Goal: Transaction & Acquisition: Obtain resource

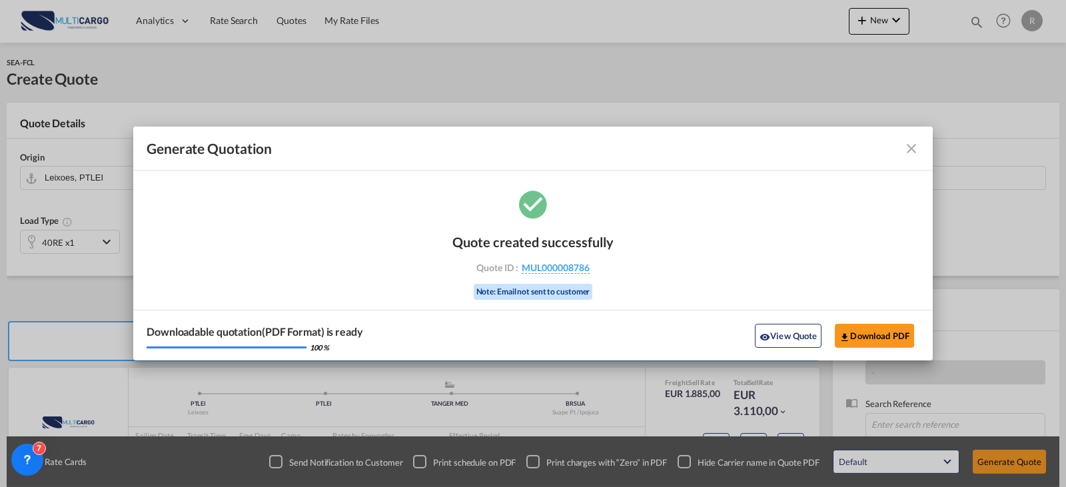
scroll to position [133, 0]
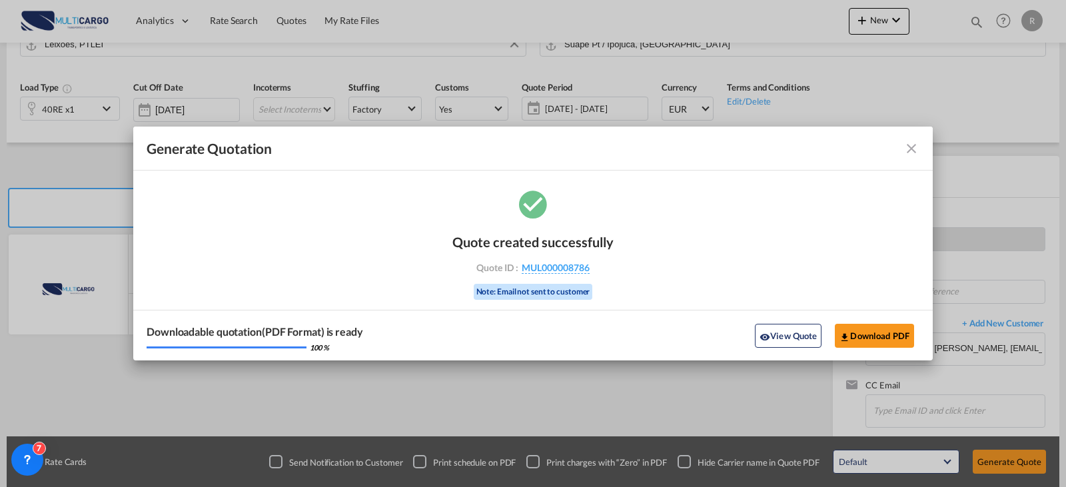
click at [916, 150] on md-icon "icon-close fg-AAA8AD cursor m-0" at bounding box center [911, 149] width 16 height 16
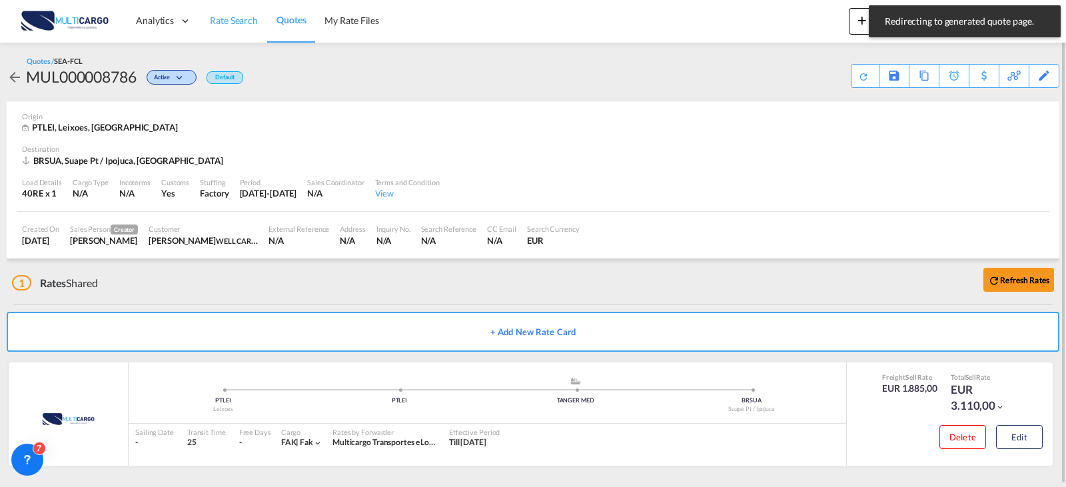
click at [247, 23] on span "Rate Search" at bounding box center [234, 20] width 48 height 11
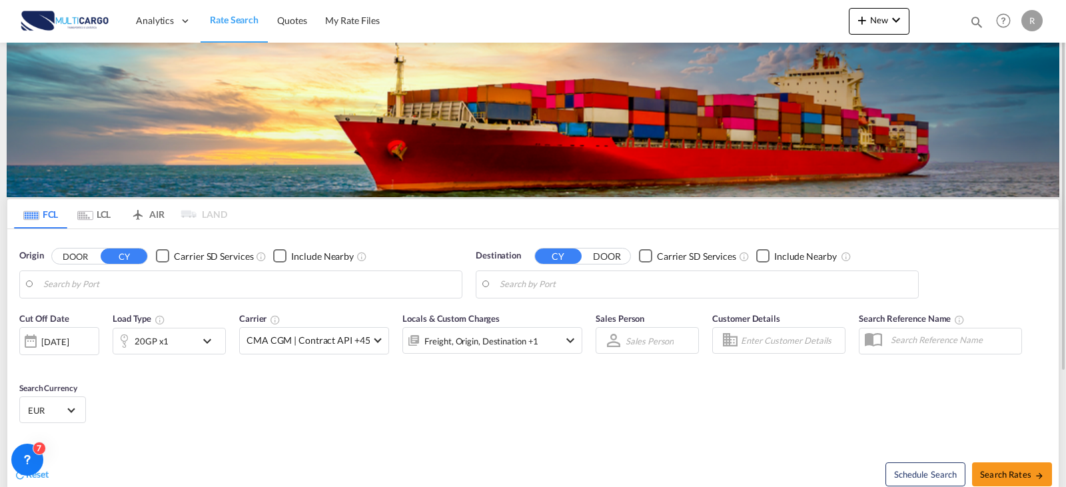
type input "Leixoes, PTLEI"
click at [169, 286] on input "Leixoes, PTLEI" at bounding box center [249, 284] width 412 height 20
click at [563, 285] on input "[GEOGRAPHIC_DATA], BHBAH" at bounding box center [706, 284] width 412 height 20
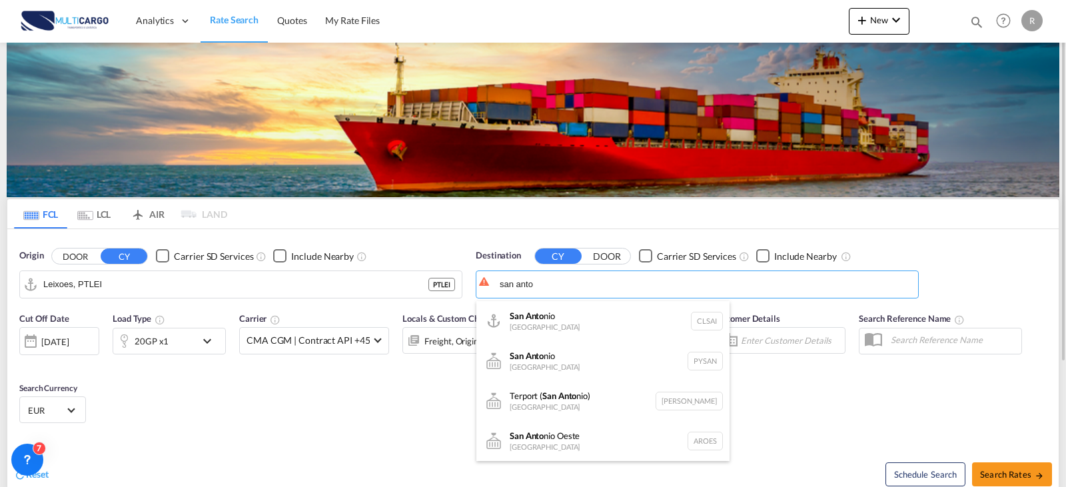
click at [564, 318] on div "San Anto nio [GEOGRAPHIC_DATA] CLSAI" at bounding box center [602, 321] width 253 height 40
type input "San Antonio, CLSAI"
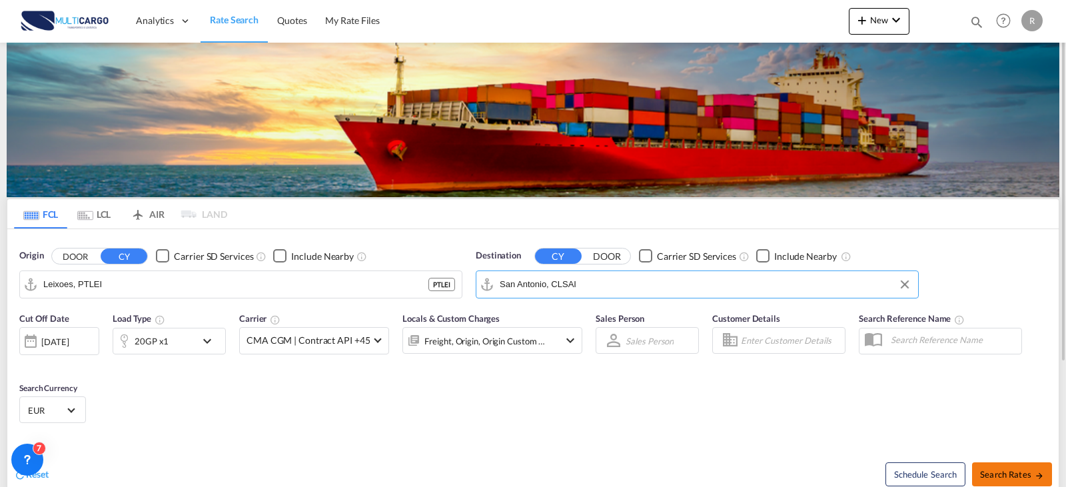
click at [1015, 474] on span "Search Rates" at bounding box center [1012, 474] width 64 height 11
type input "PTLEI to CLSAI / [DATE]"
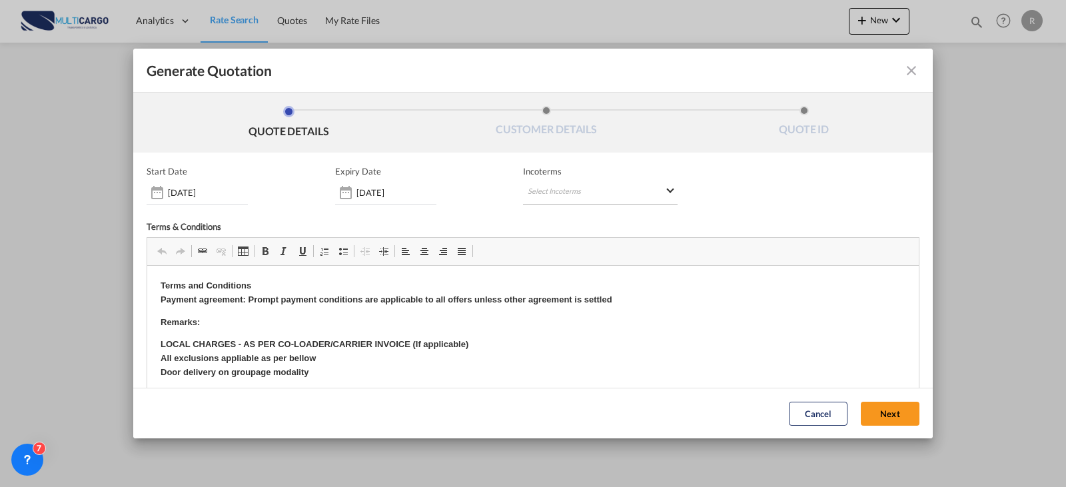
click at [523, 193] on md-select "Select Incoterms EXW - import Ex Works FAS - export Free Alongside Ship DAP - i…" at bounding box center [600, 193] width 155 height 24
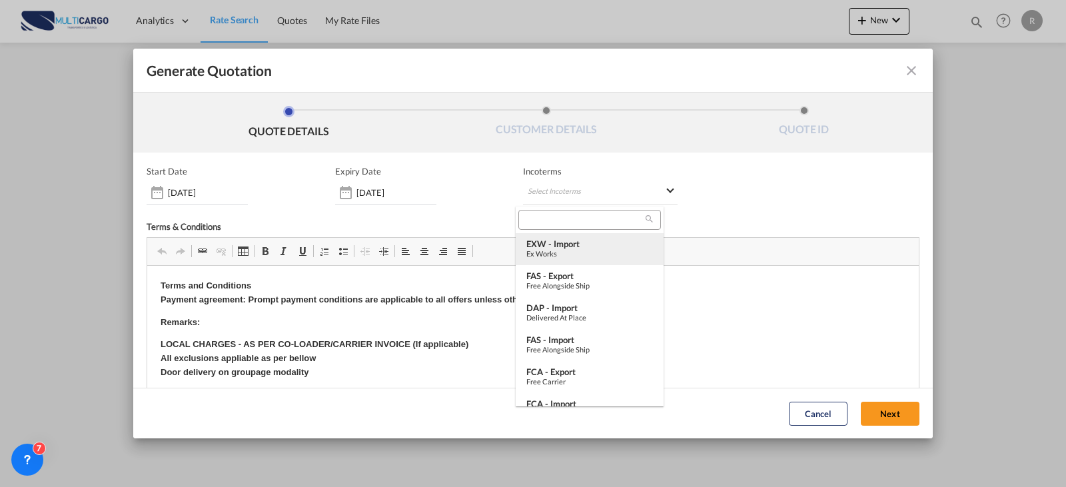
type md-option "[object Object]"
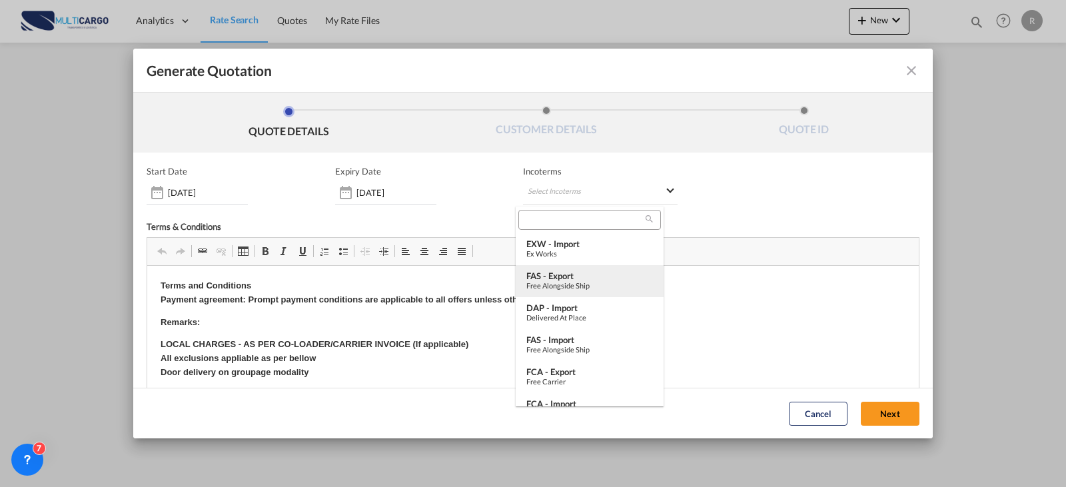
type md-option "[object Object]"
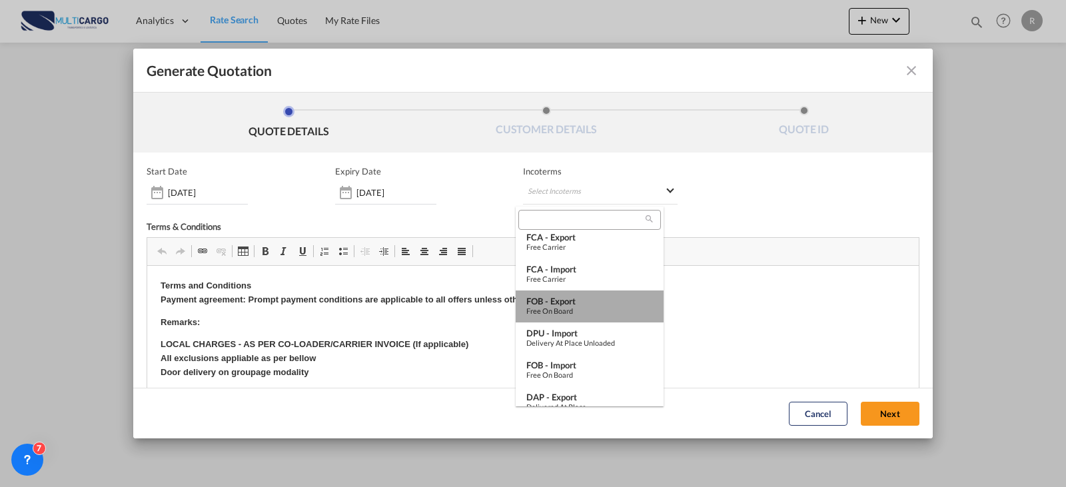
drag, startPoint x: 598, startPoint y: 299, endPoint x: 618, endPoint y: 99, distance: 200.8
click at [598, 299] on div "FOB - export" at bounding box center [589, 301] width 127 height 11
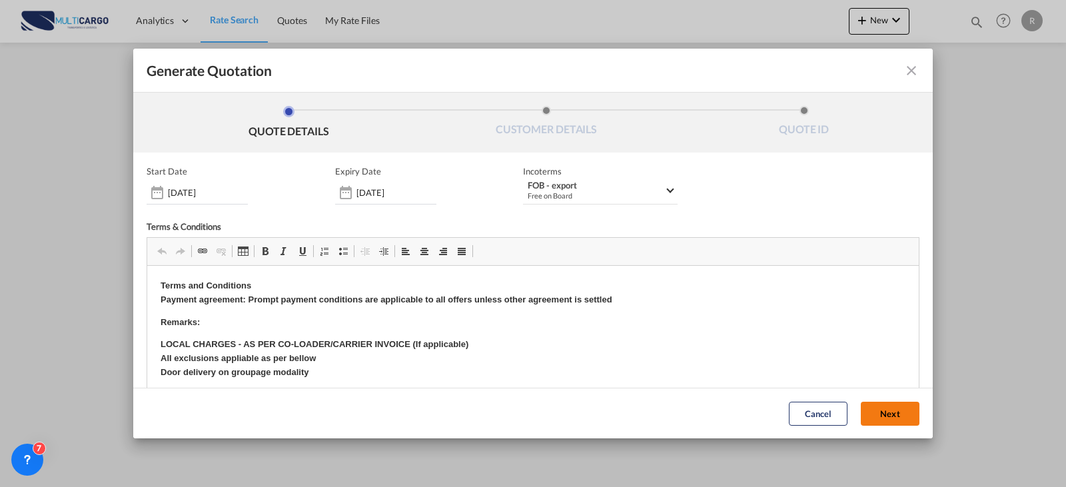
click at [890, 417] on button "Next" at bounding box center [890, 414] width 59 height 24
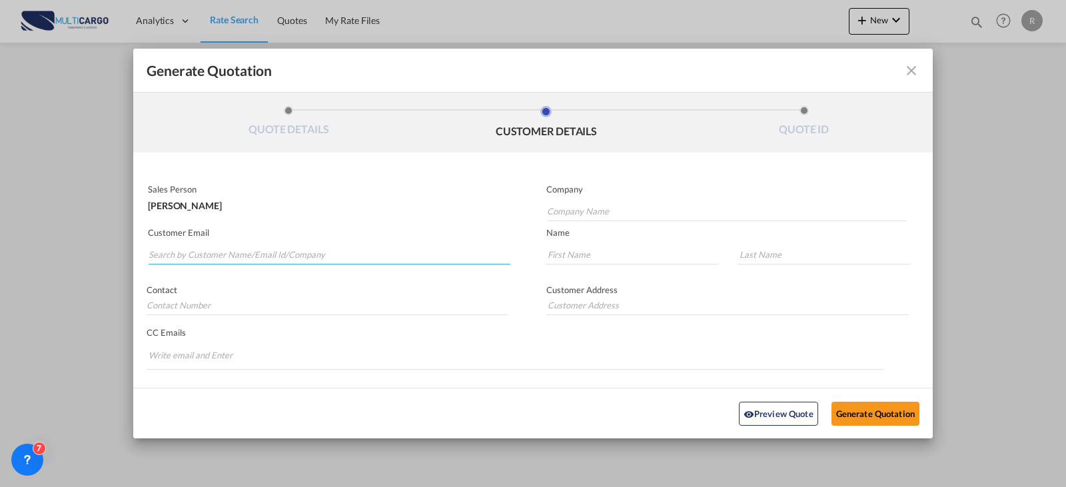
click at [316, 252] on input "Search by Customer Name/Email Id/Company" at bounding box center [330, 254] width 362 height 20
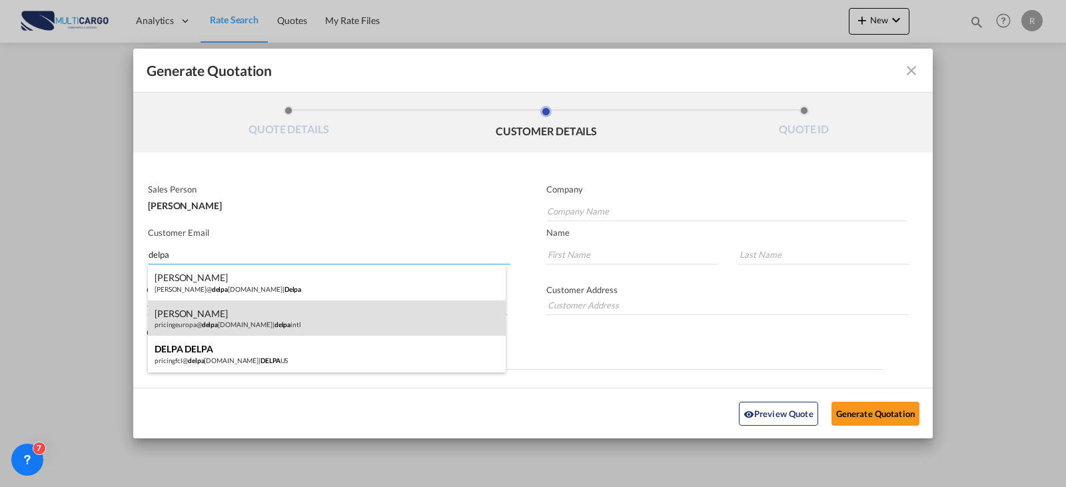
type input "delpa"
click at [270, 317] on div "[PERSON_NAME] pricingeuropa@ delpa [DOMAIN_NAME] | delpa intl" at bounding box center [327, 318] width 358 height 36
type input "delpaintl"
type input "[EMAIL_ADDRESS][DOMAIN_NAME]"
type input "[PERSON_NAME]"
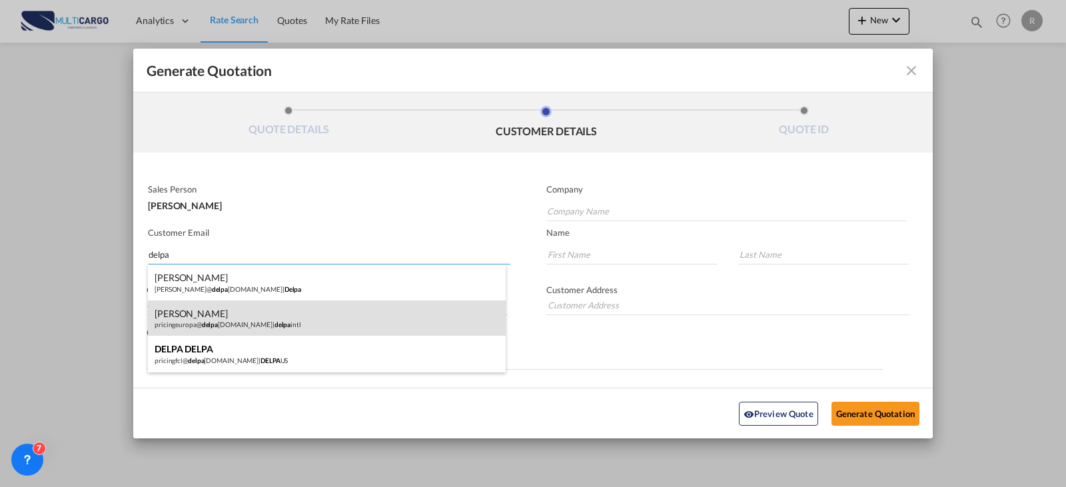
type input "Pita"
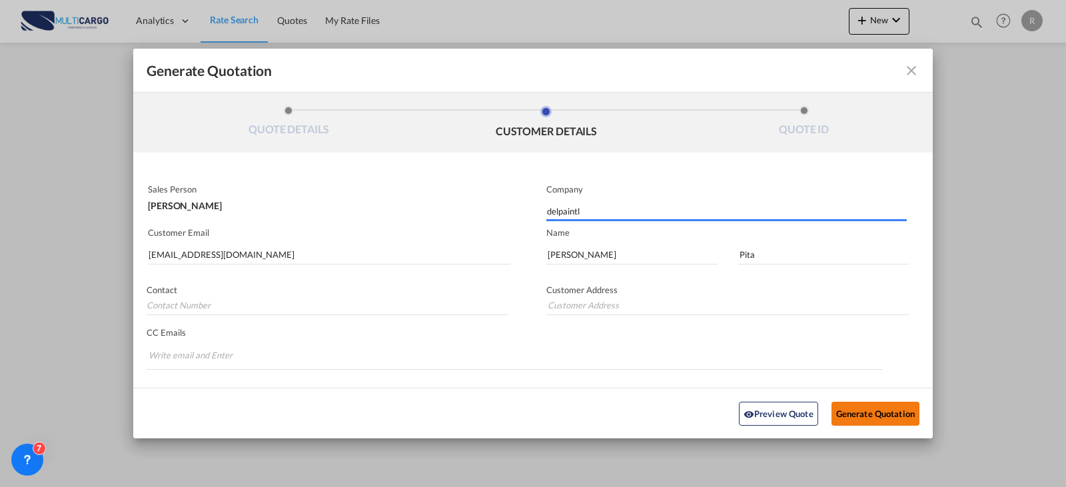
click at [863, 420] on button "Generate Quotation" at bounding box center [875, 413] width 88 height 24
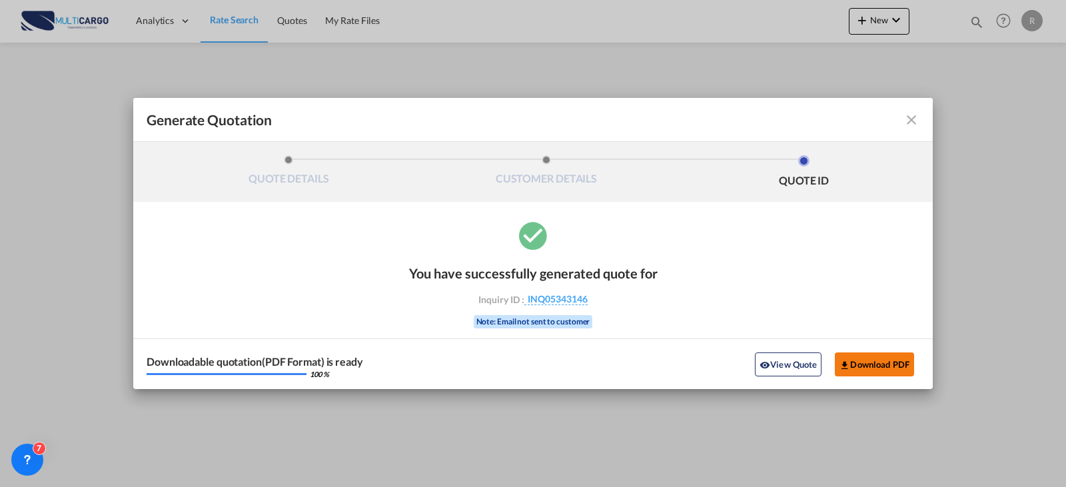
click at [892, 367] on button "Download PDF" at bounding box center [874, 364] width 79 height 24
